Goal: Information Seeking & Learning: Learn about a topic

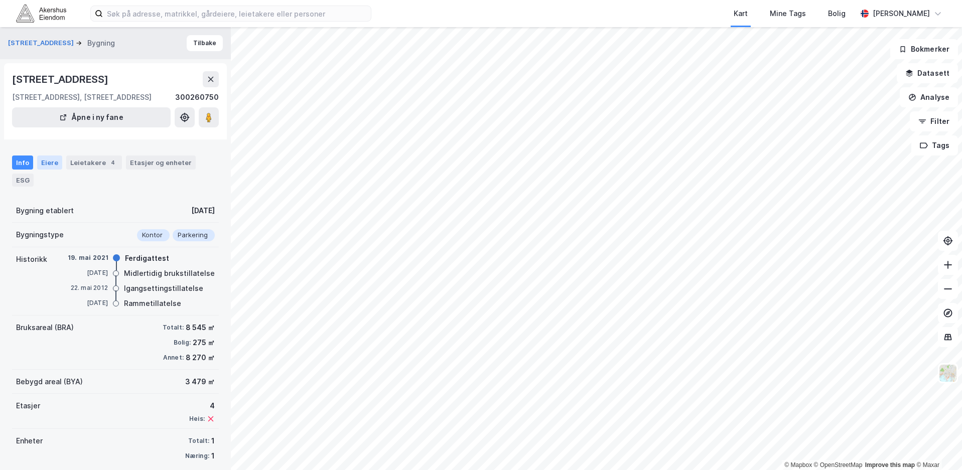
click at [52, 162] on div "Eiere" at bounding box center [49, 163] width 25 height 14
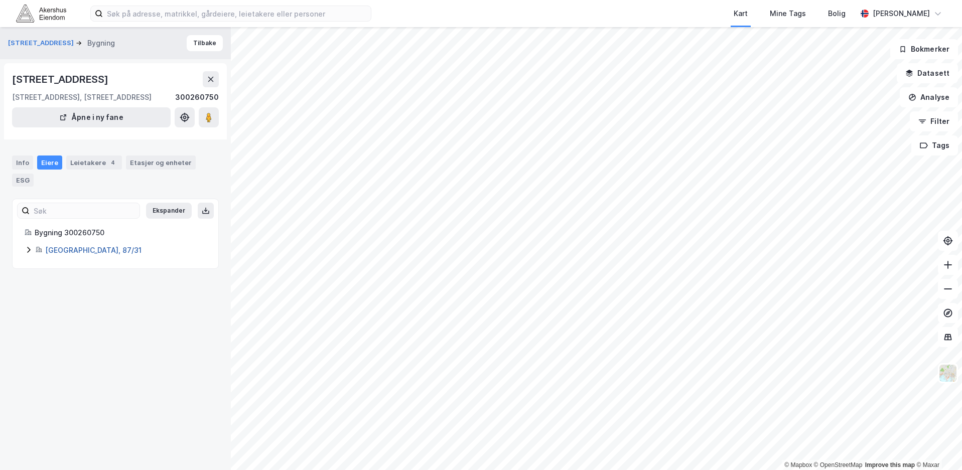
click at [67, 251] on link "[GEOGRAPHIC_DATA], 87/31" at bounding box center [93, 250] width 96 height 9
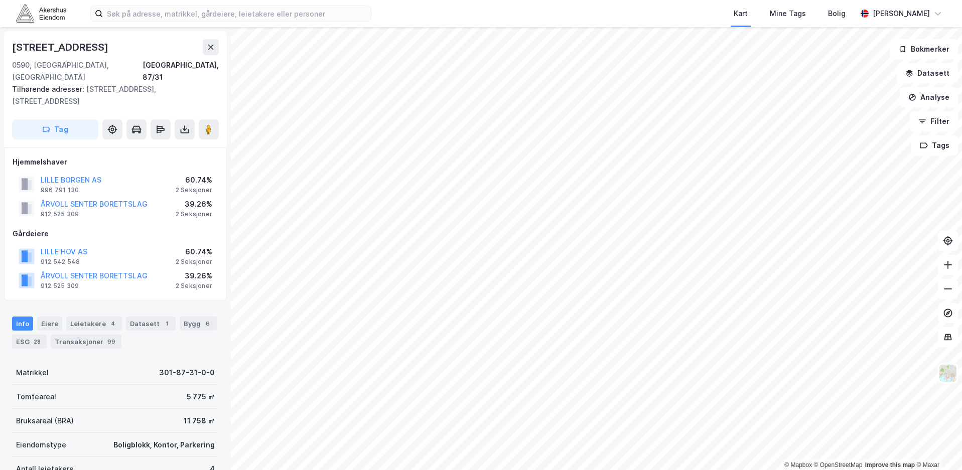
scroll to position [1, 0]
click at [152, 316] on div "Datasett 1" at bounding box center [151, 323] width 50 height 14
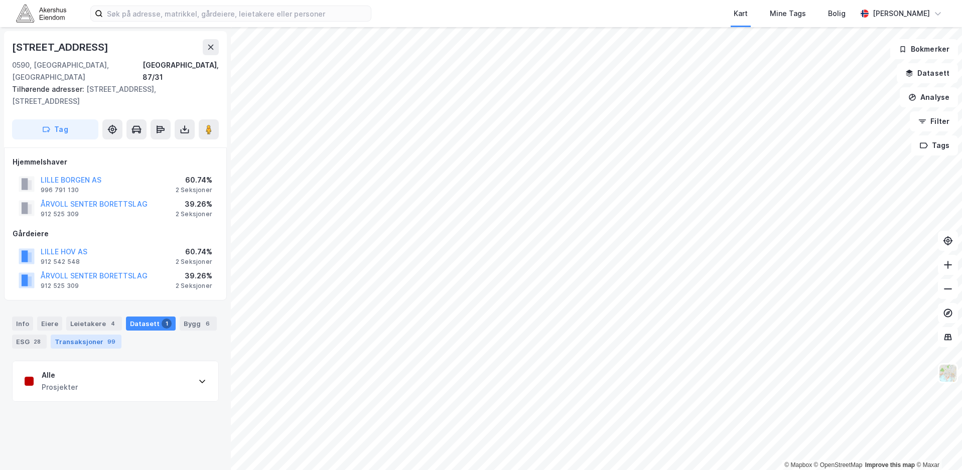
click at [69, 335] on div "Transaksjoner 99" at bounding box center [86, 342] width 71 height 14
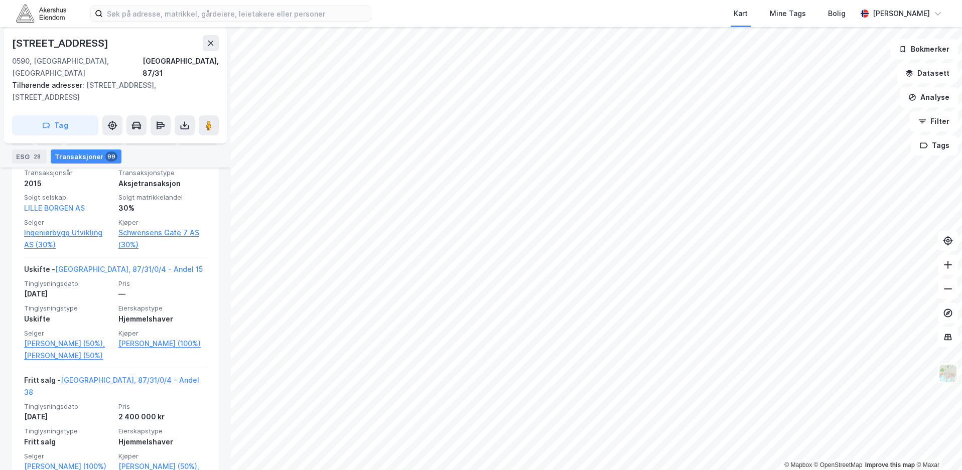
scroll to position [4848, 0]
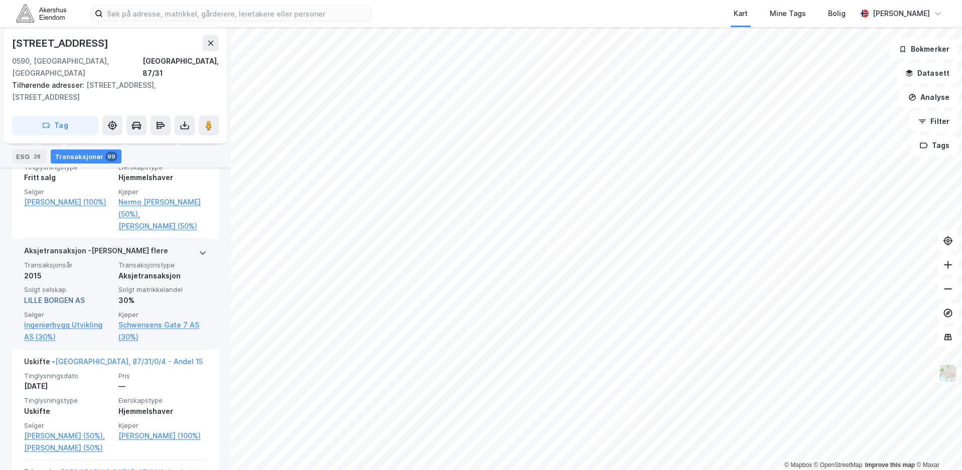
click at [69, 296] on link "LILLE BORGEN AS" at bounding box center [54, 300] width 61 height 9
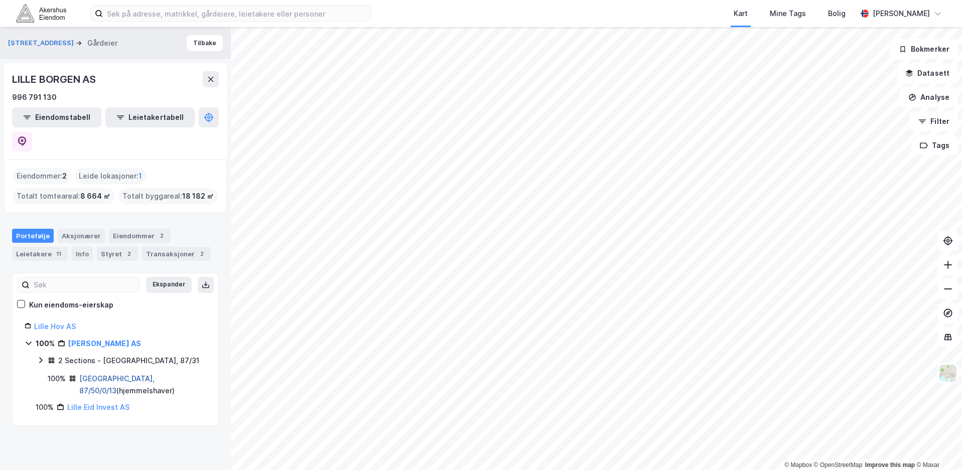
click at [127, 374] on link "[GEOGRAPHIC_DATA], 87/50/0/13" at bounding box center [116, 384] width 75 height 21
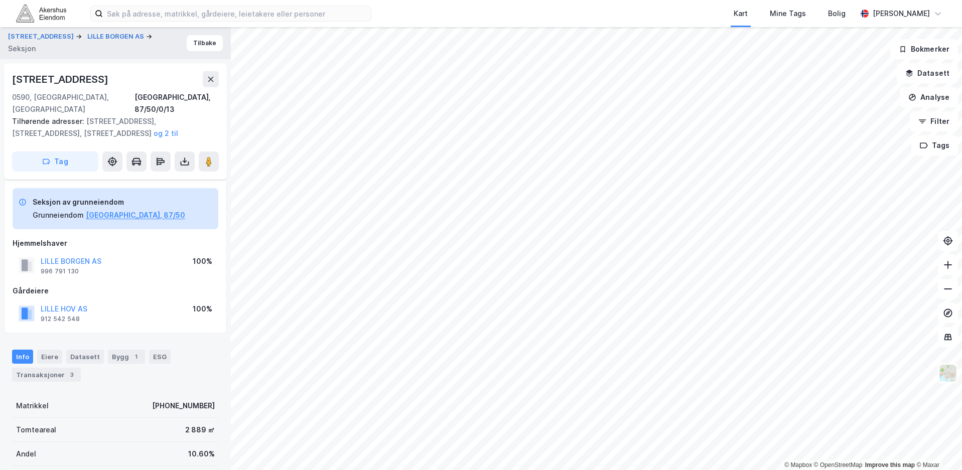
scroll to position [109, 0]
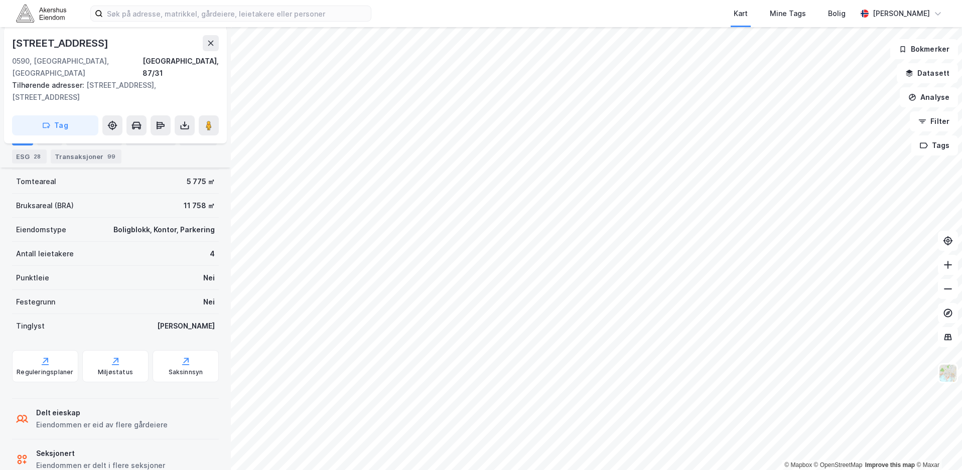
scroll to position [217, 0]
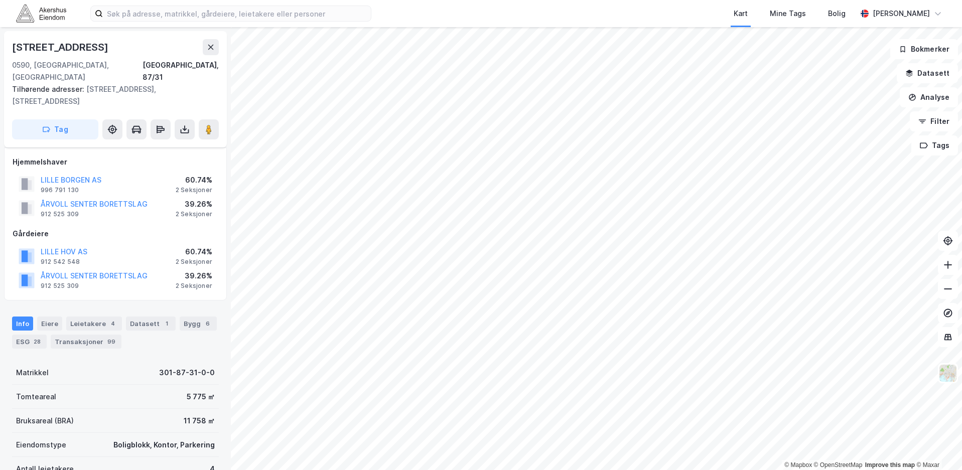
scroll to position [156, 0]
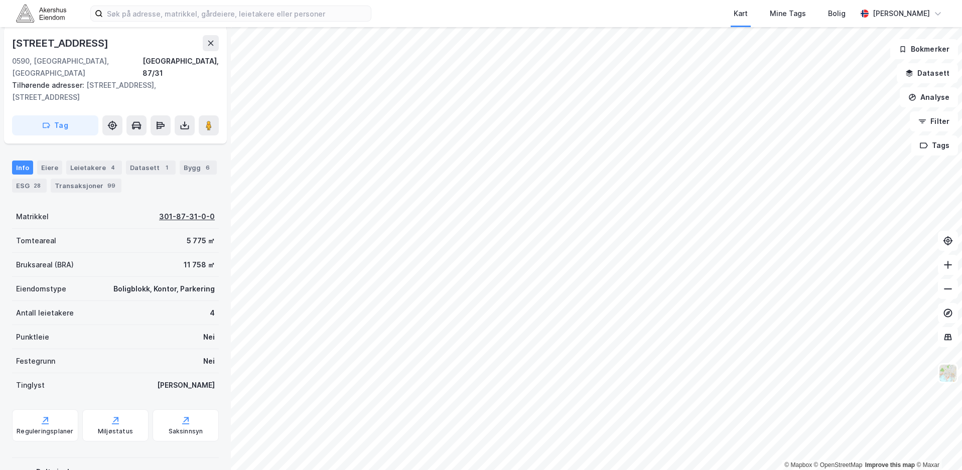
click at [176, 211] on div "301-87-31-0-0" at bounding box center [187, 217] width 56 height 12
click at [141, 161] on div "Datasett 1" at bounding box center [151, 168] width 50 height 14
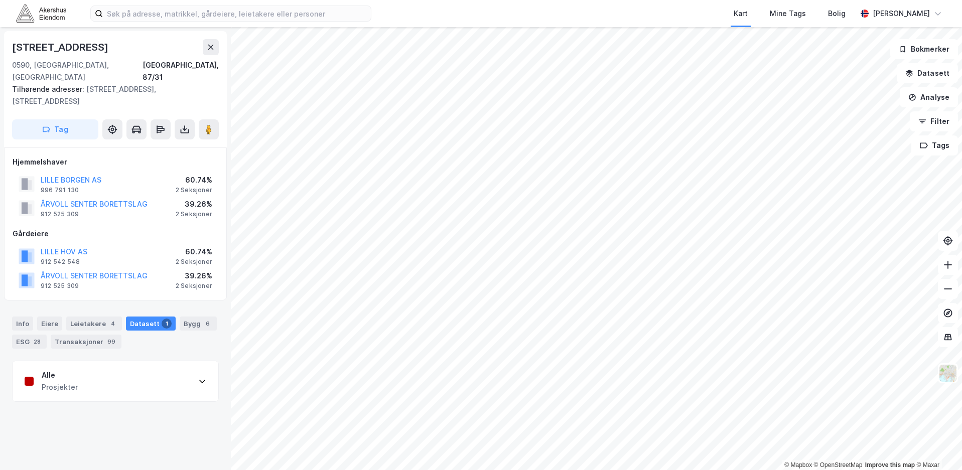
click at [138, 361] on div "Alle Prosjekter" at bounding box center [116, 381] width 206 height 40
